Goal: Obtain resource: Obtain resource

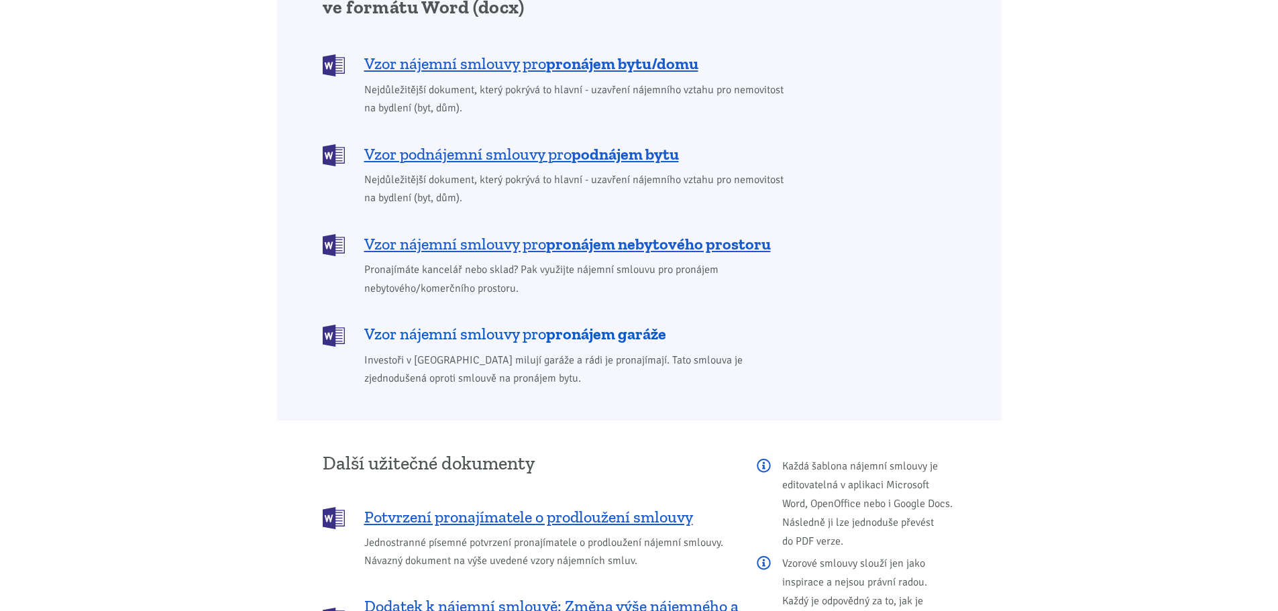
scroll to position [1140, 0]
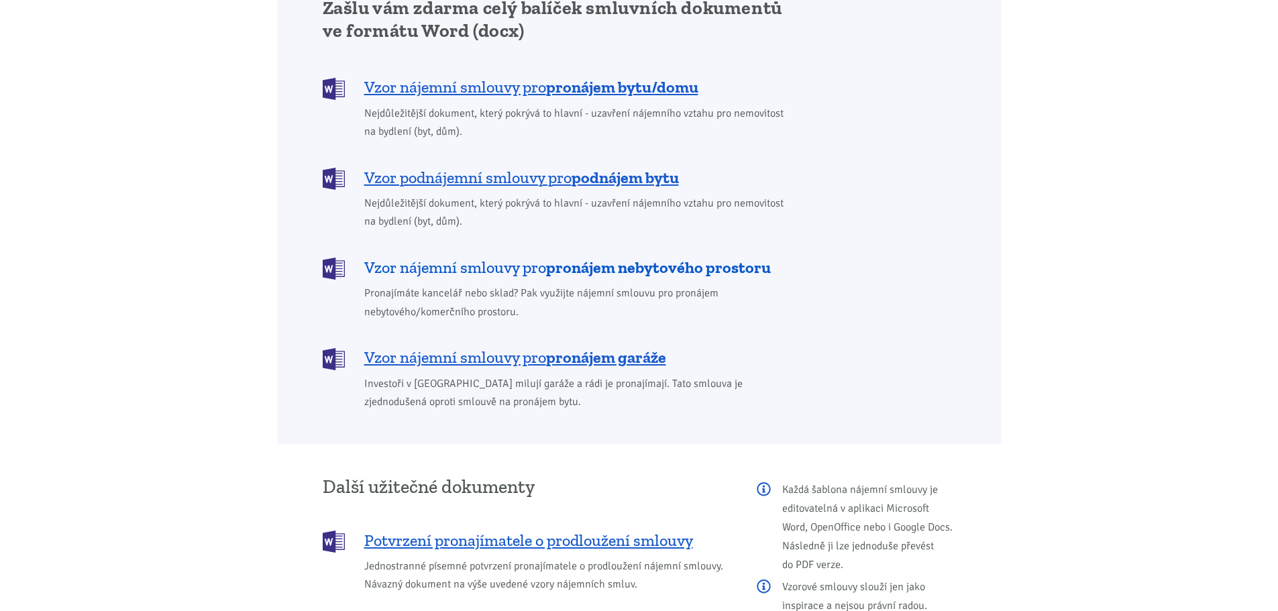
click at [600, 258] on b "pronájem nebytového prostoru" at bounding box center [658, 267] width 225 height 19
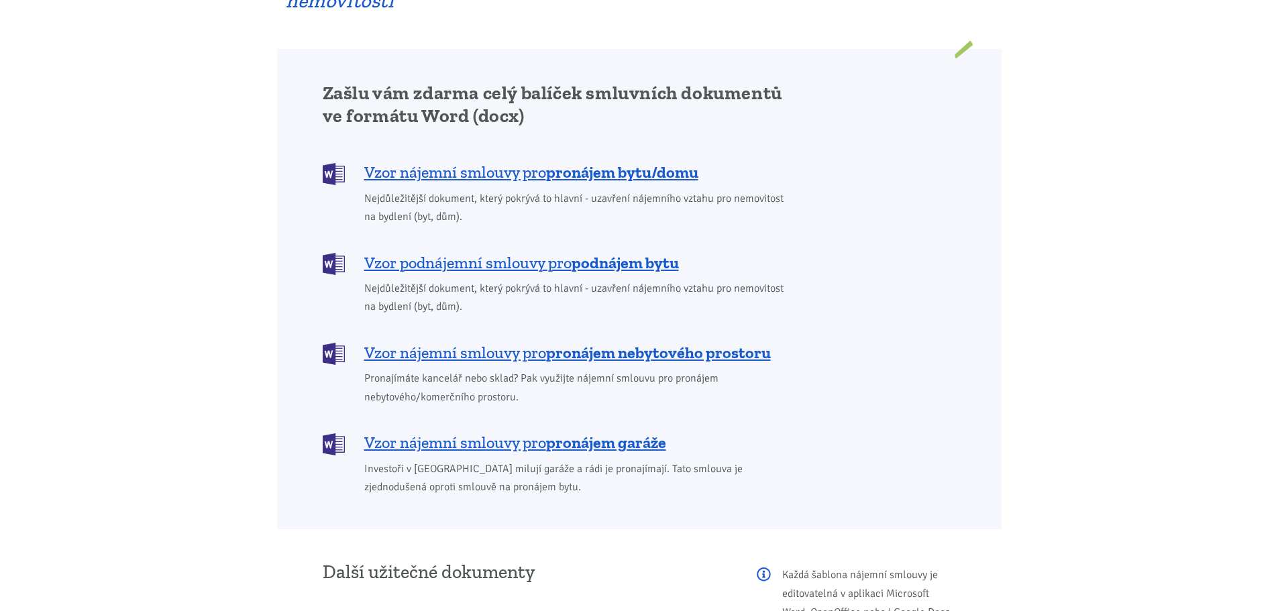
scroll to position [1073, 0]
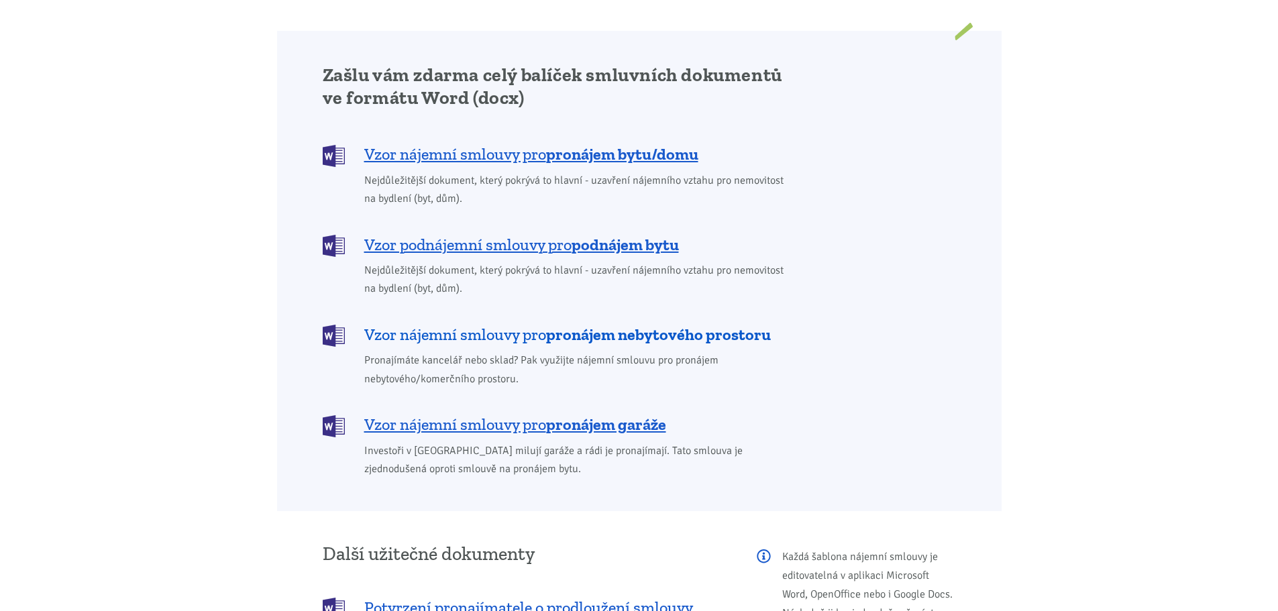
click at [588, 325] on b "pronájem nebytového prostoru" at bounding box center [658, 334] width 225 height 19
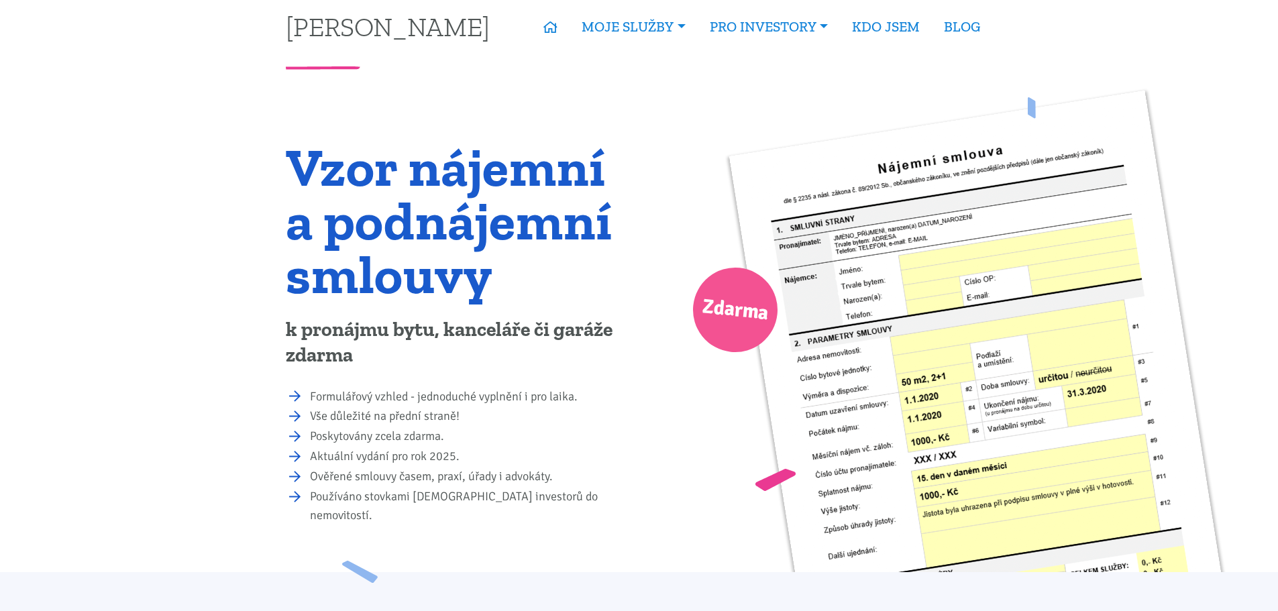
scroll to position [0, 0]
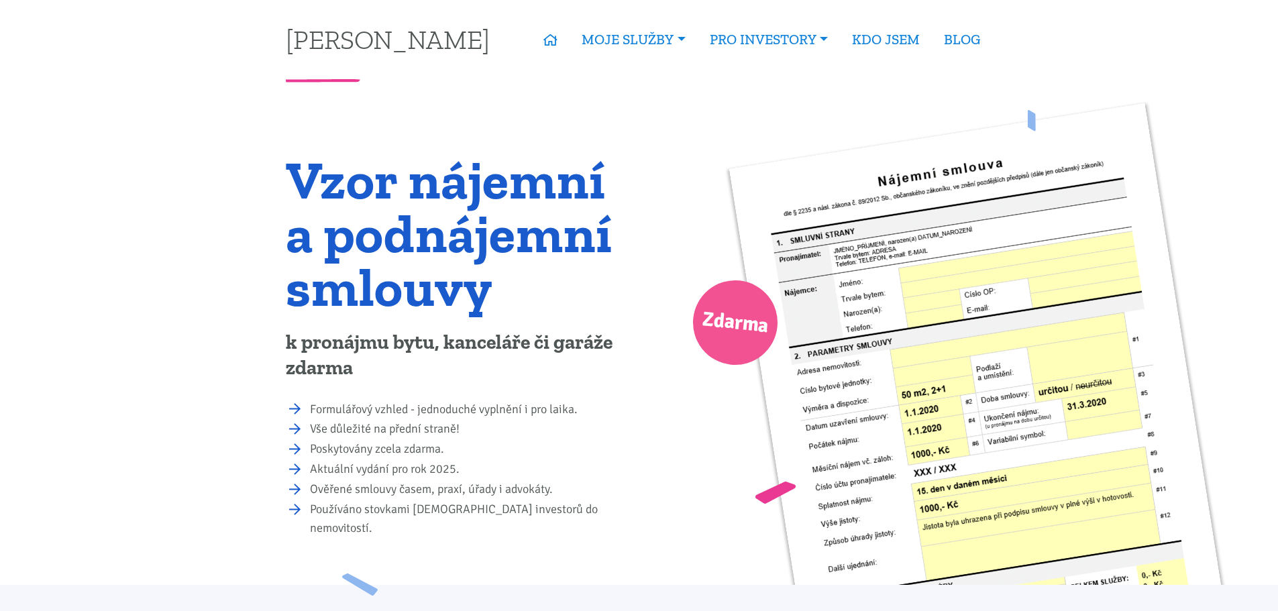
click at [948, 307] on img at bounding box center [985, 441] width 512 height 676
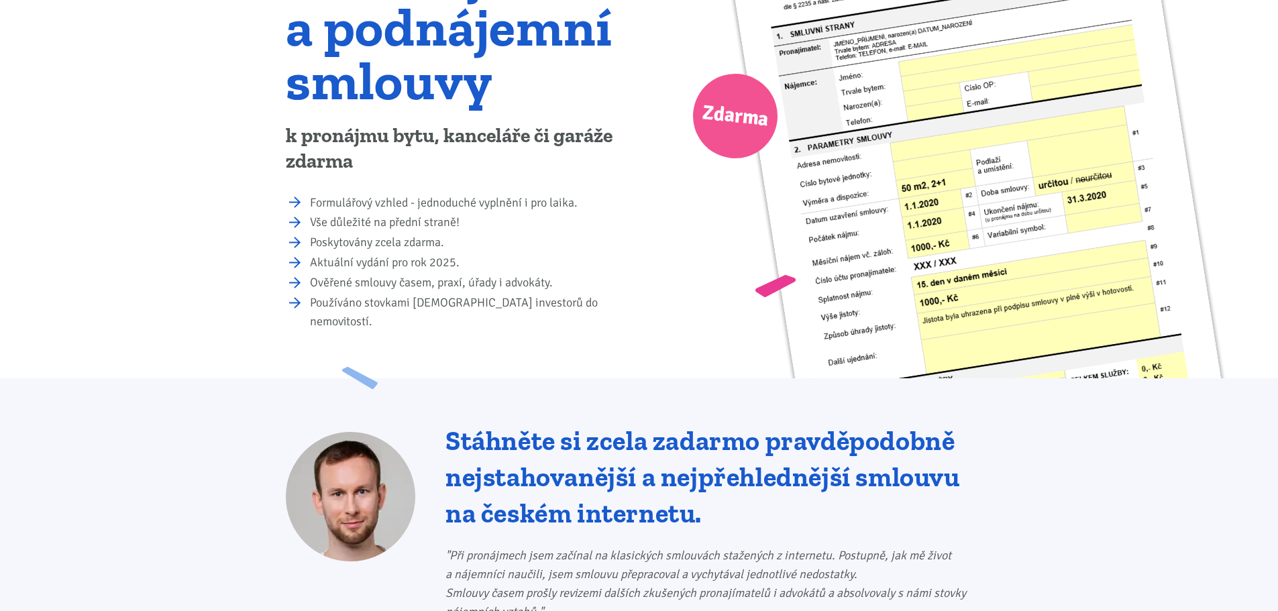
scroll to position [201, 0]
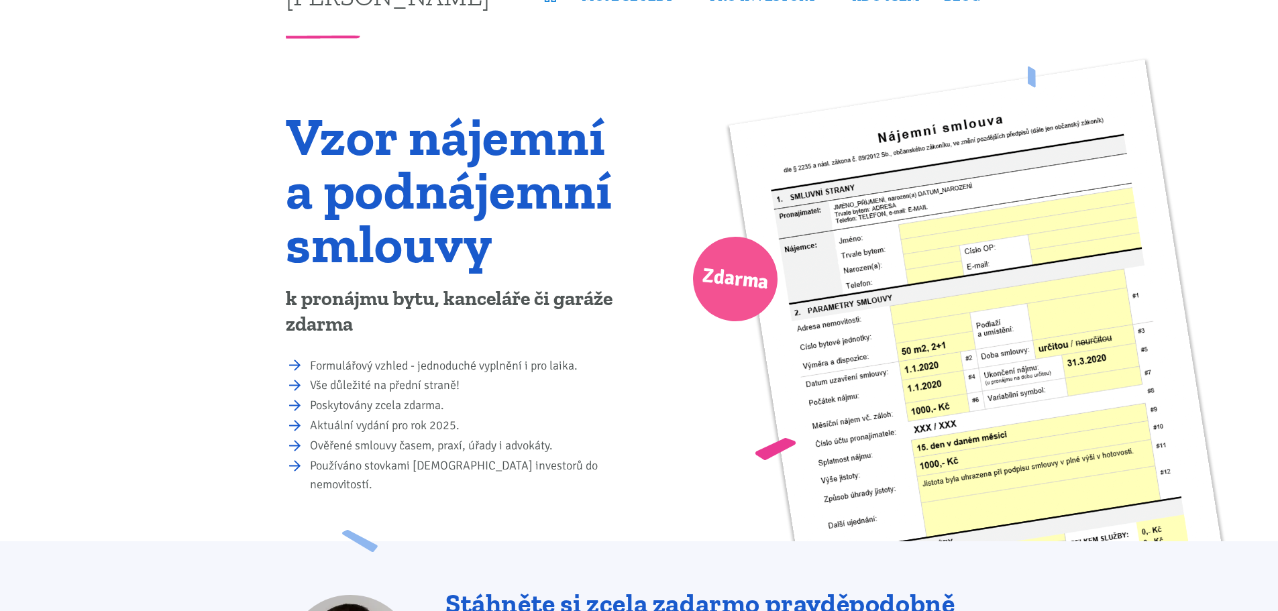
scroll to position [67, 0]
